Goal: Information Seeking & Learning: Learn about a topic

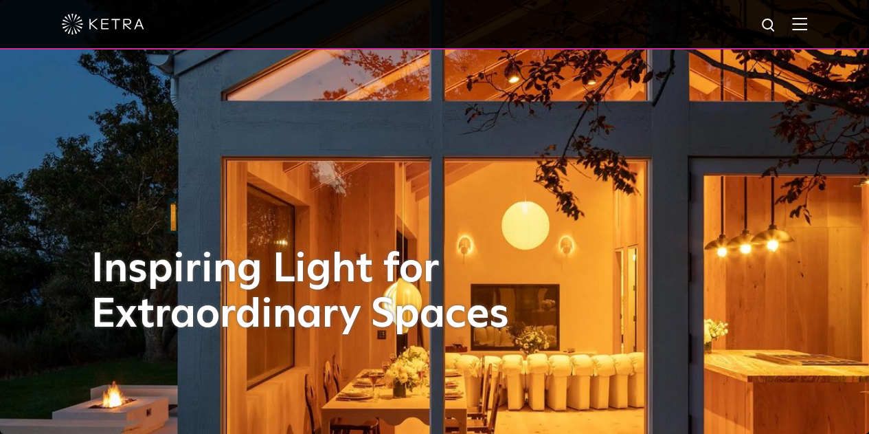
click at [807, 26] on img at bounding box center [799, 23] width 15 height 13
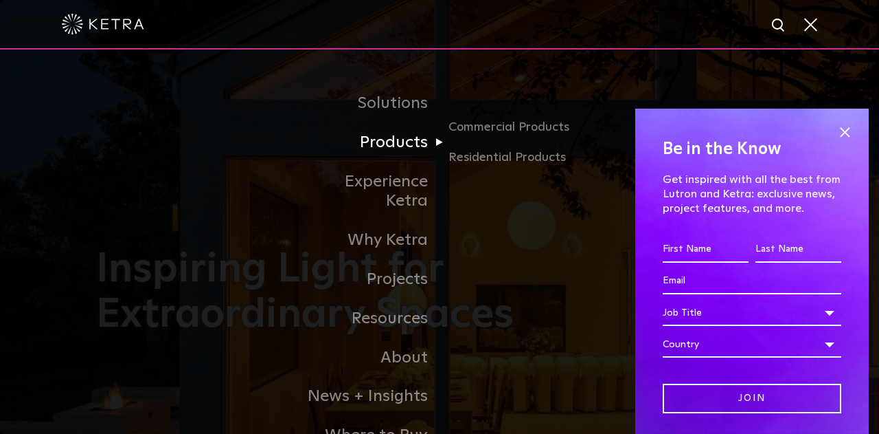
click at [429, 144] on link "Products" at bounding box center [369, 142] width 141 height 39
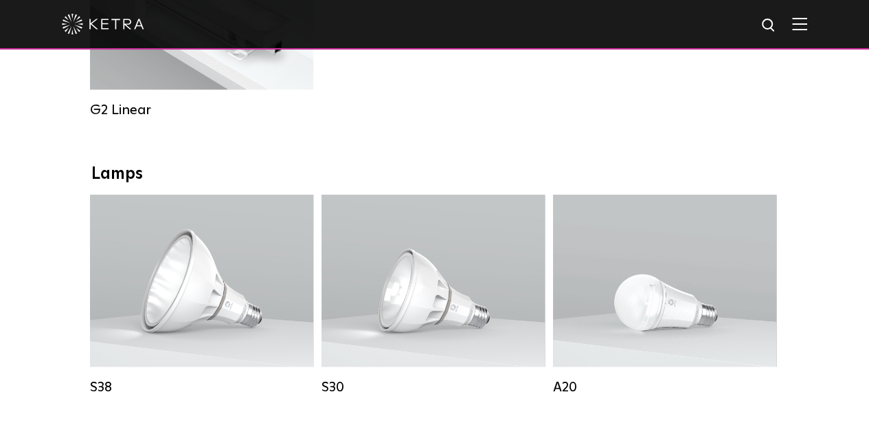
scroll to position [962, 0]
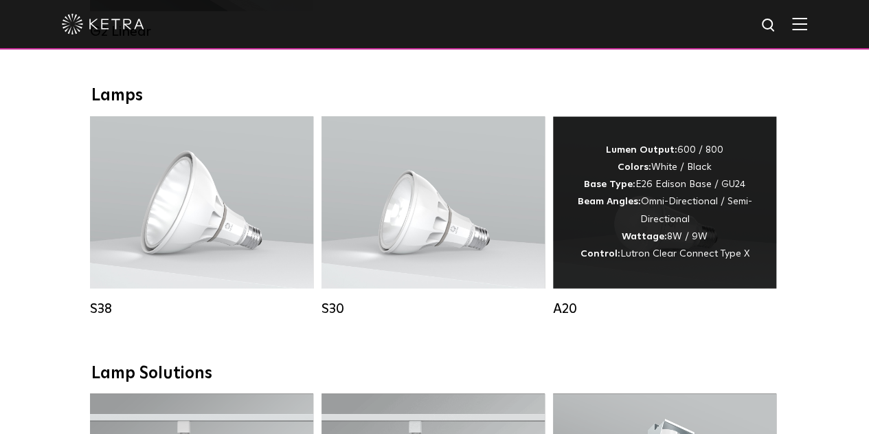
click at [666, 241] on strong "Wattage:" at bounding box center [644, 237] width 45 height 10
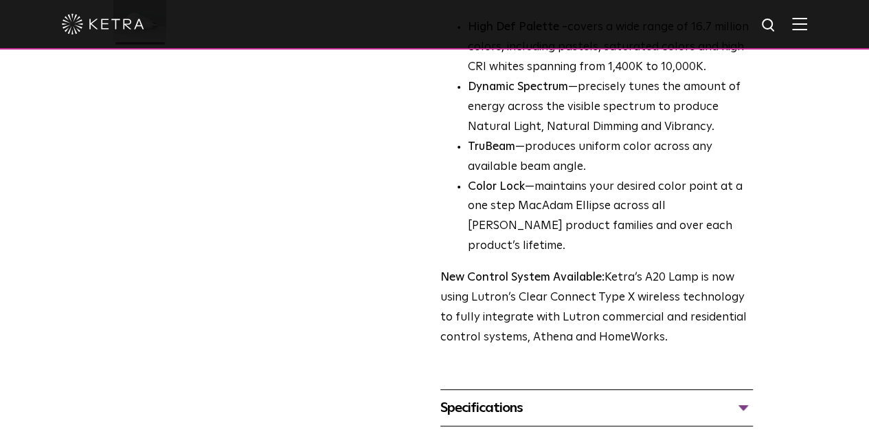
scroll to position [481, 0]
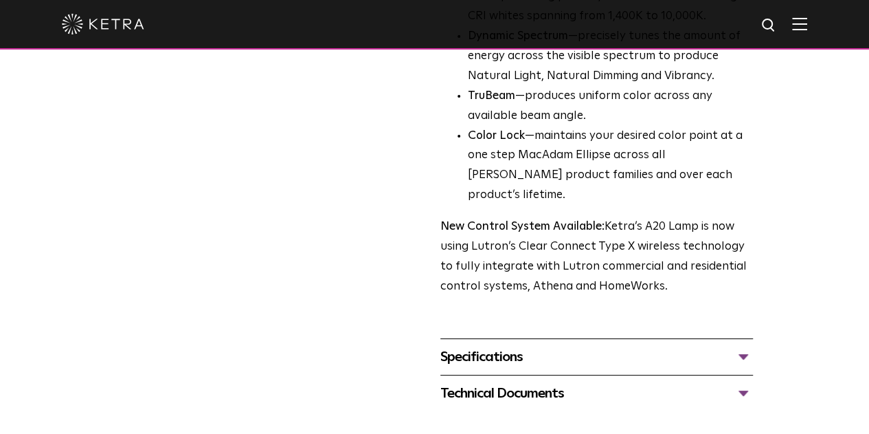
click at [753, 346] on div "Specifications" at bounding box center [596, 357] width 313 height 22
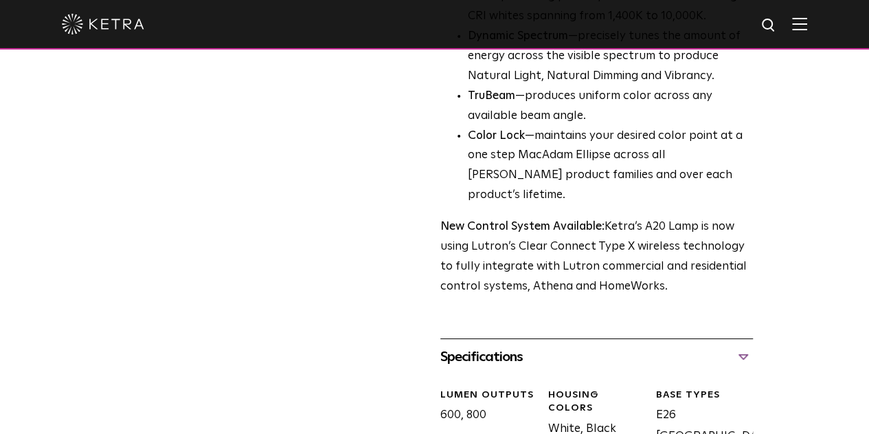
click at [753, 346] on div "Specifications" at bounding box center [596, 357] width 313 height 22
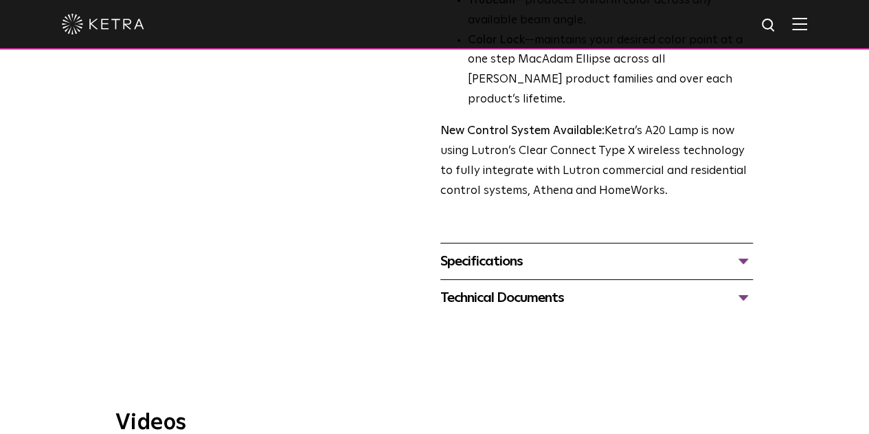
scroll to position [618, 0]
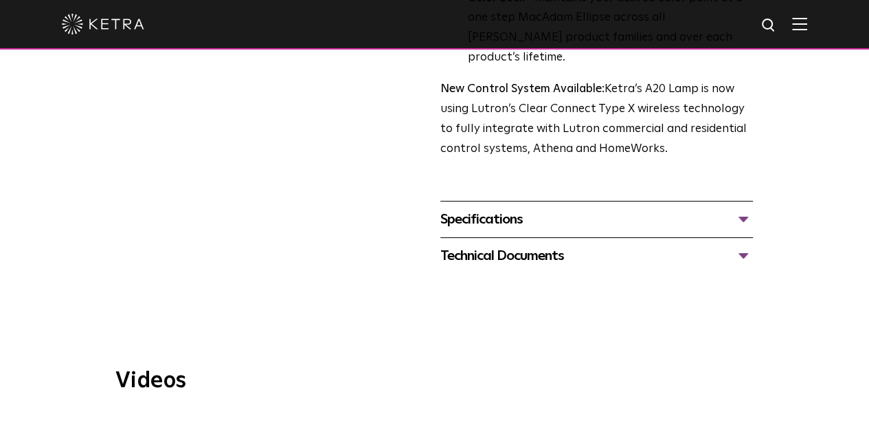
click at [753, 245] on div "Technical Documents" at bounding box center [596, 256] width 313 height 22
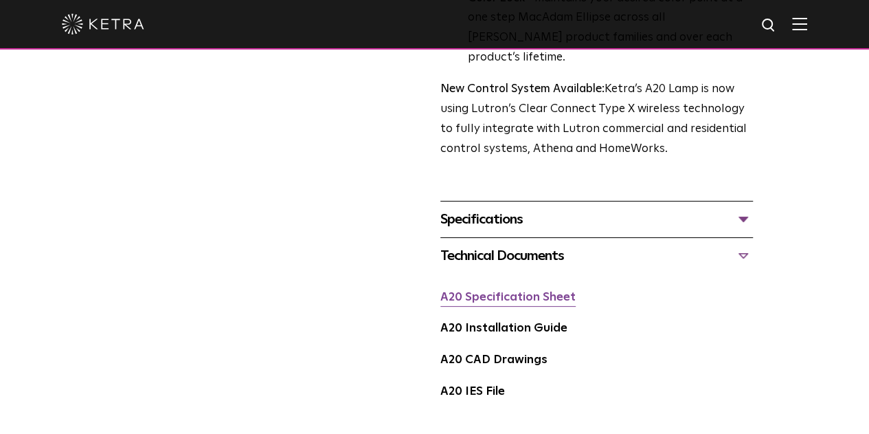
click at [558, 291] on link "A20 Specification Sheet" at bounding box center [507, 297] width 135 height 12
